Goal: Transaction & Acquisition: Subscribe to service/newsletter

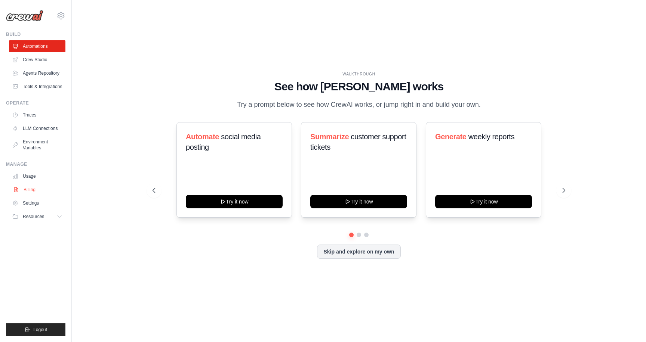
click at [38, 187] on link "Billing" at bounding box center [38, 190] width 56 height 12
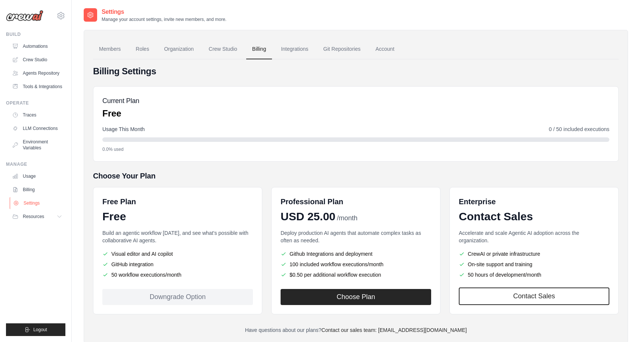
click at [29, 205] on link "Settings" at bounding box center [38, 203] width 56 height 12
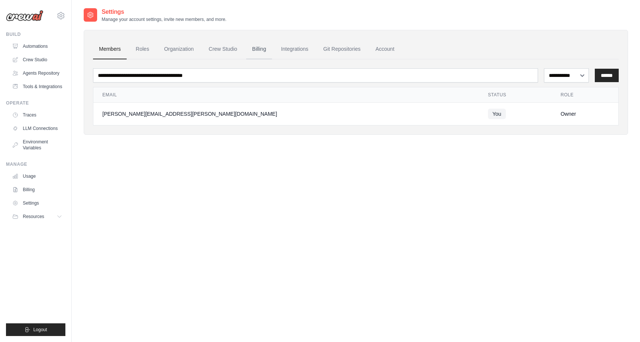
click at [256, 46] on link "Billing" at bounding box center [259, 49] width 26 height 20
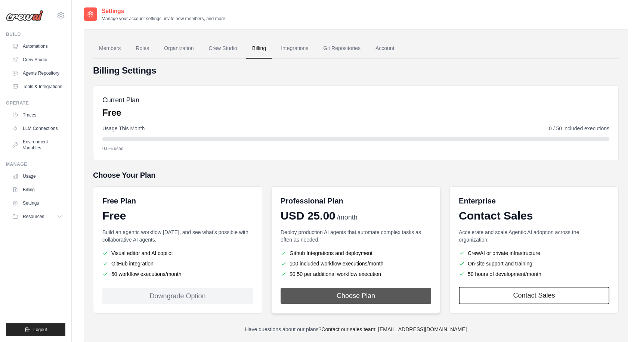
scroll to position [1, 0]
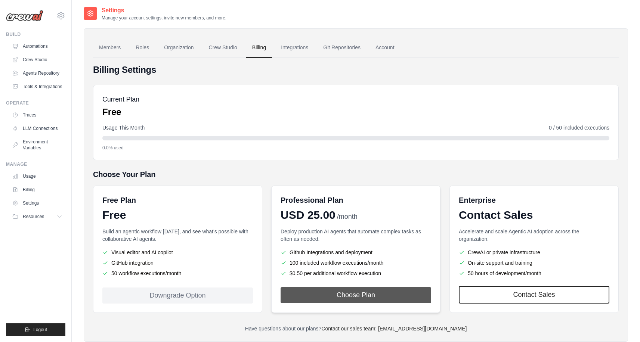
click at [372, 290] on button "Choose Plan" at bounding box center [356, 295] width 151 height 16
